Goal: Information Seeking & Learning: Find specific fact

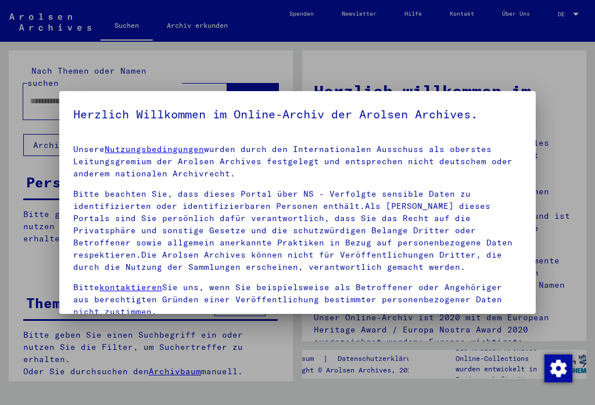
click at [19, 135] on div at bounding box center [297, 202] width 595 height 405
click at [561, 147] on div at bounding box center [297, 202] width 595 height 405
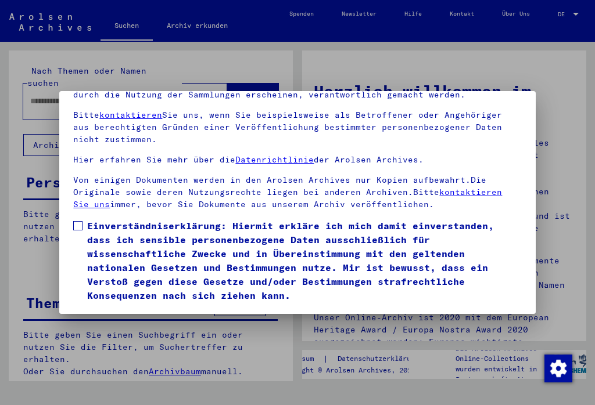
scroll to position [98, 0]
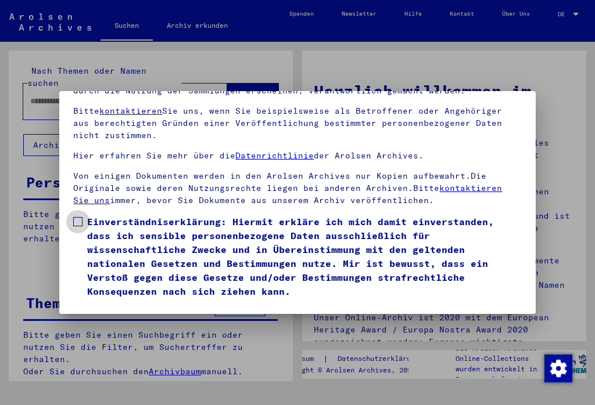
click at [74, 225] on span at bounding box center [77, 221] width 9 height 9
click at [124, 304] on button "Ich stimme zu" at bounding box center [117, 315] width 88 height 22
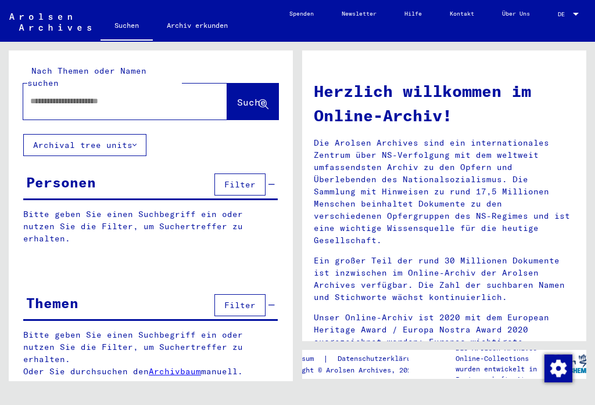
click at [253, 179] on span "Filter" at bounding box center [239, 184] width 31 height 10
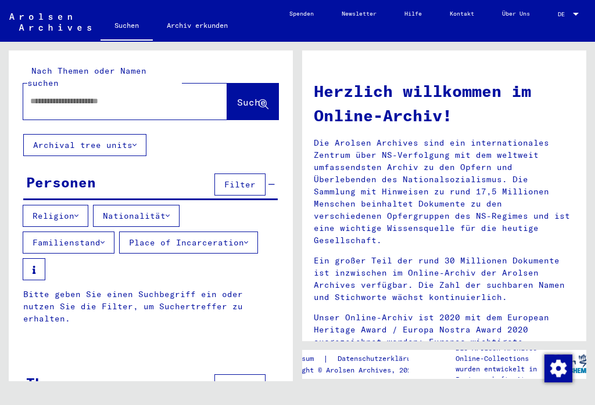
click at [148, 178] on div "Personen Filter" at bounding box center [150, 186] width 254 height 30
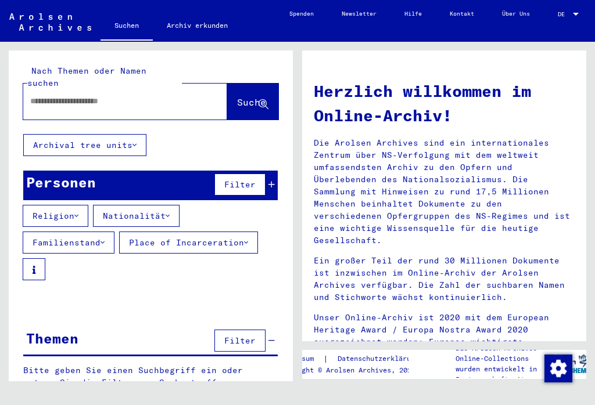
click at [148, 95] on input "text" at bounding box center [111, 101] width 162 height 12
type input "*******"
click at [239, 96] on span "Suche" at bounding box center [251, 102] width 29 height 12
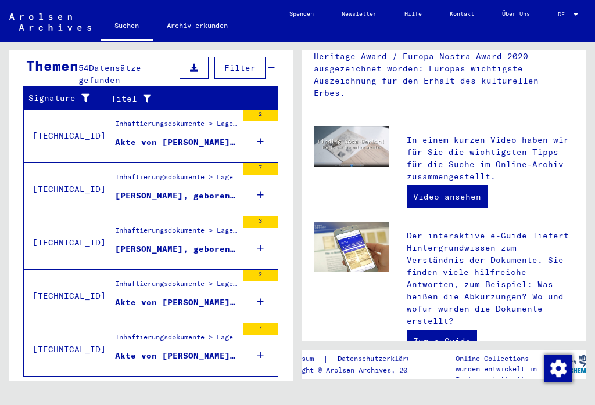
scroll to position [269, 0]
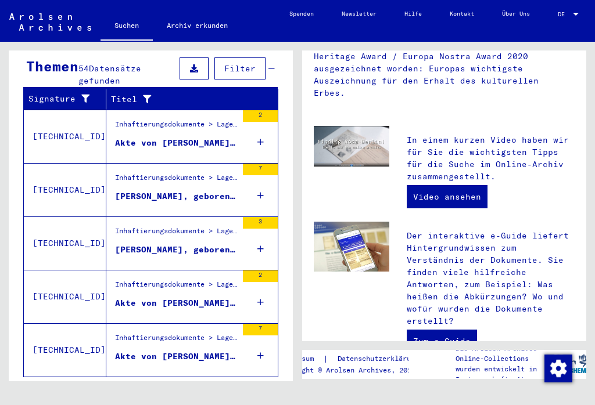
click at [214, 351] on div "Akte von [PERSON_NAME], geboren am [DEMOGRAPHIC_DATA]" at bounding box center [176, 357] width 122 height 12
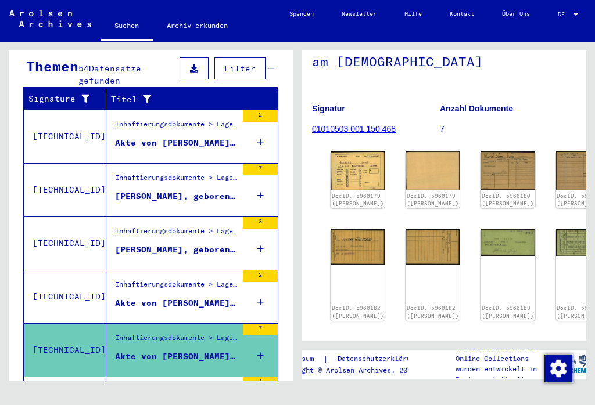
scroll to position [84, 3]
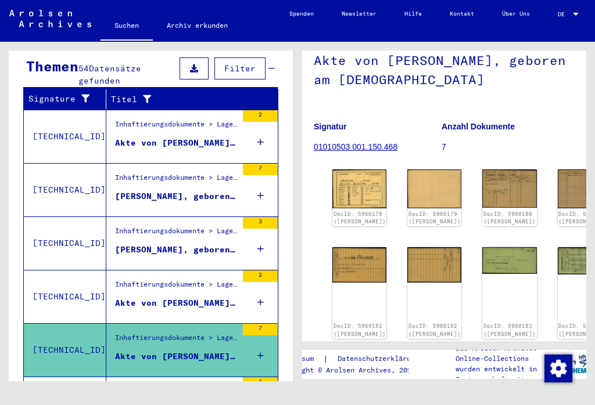
click at [353, 211] on link "DocID: 5960179 ([PERSON_NAME])" at bounding box center [359, 218] width 52 height 15
